Goal: Browse casually

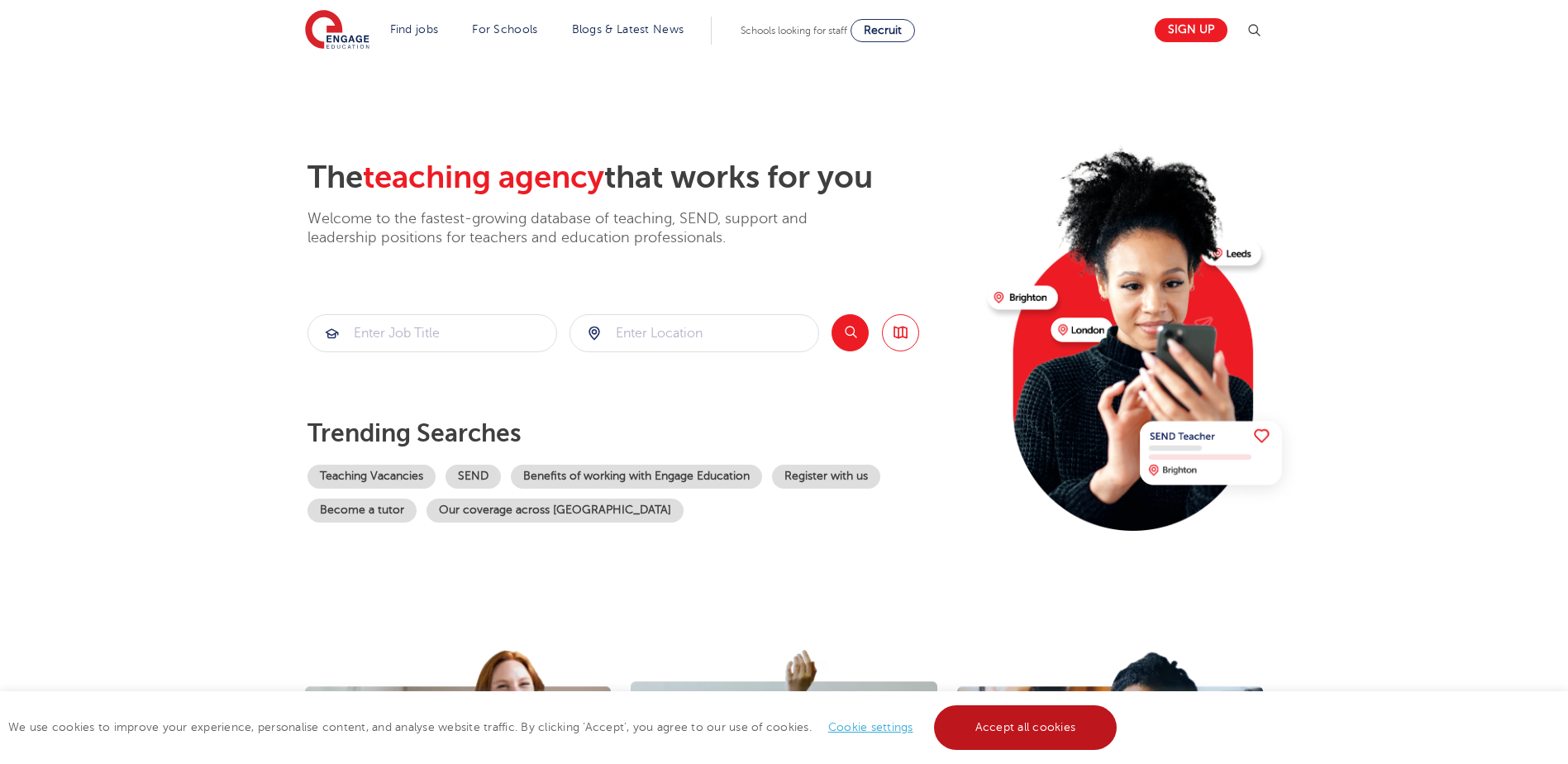
drag, startPoint x: 1054, startPoint y: 730, endPoint x: 898, endPoint y: 627, distance: 186.9
click at [1054, 730] on link "Accept all cookies" at bounding box center [1025, 727] width 183 height 45
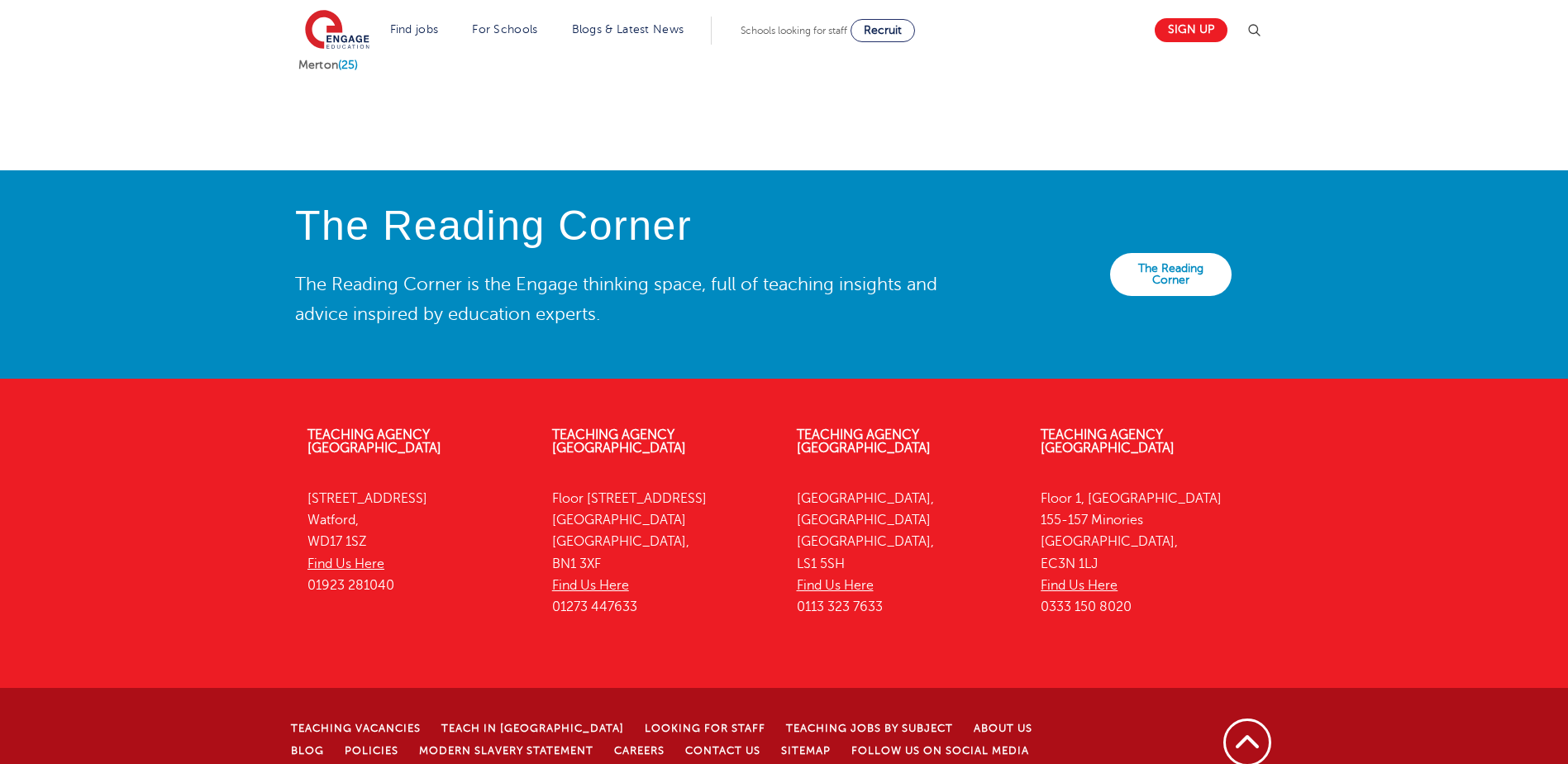
scroll to position [3488, 0]
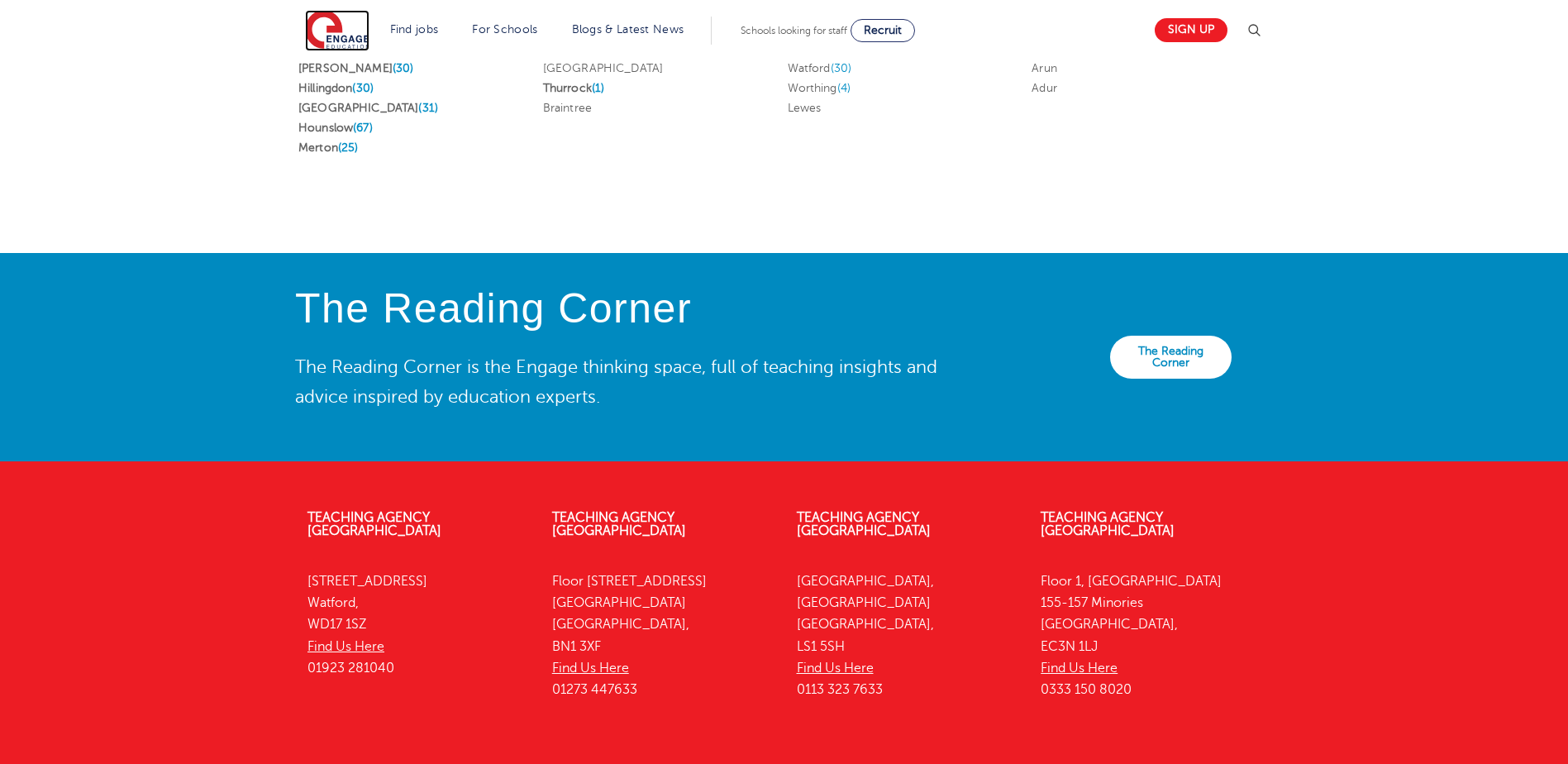
click at [340, 20] on img at bounding box center [337, 30] width 64 height 41
